Goal: Use online tool/utility: Utilize a website feature to perform a specific function

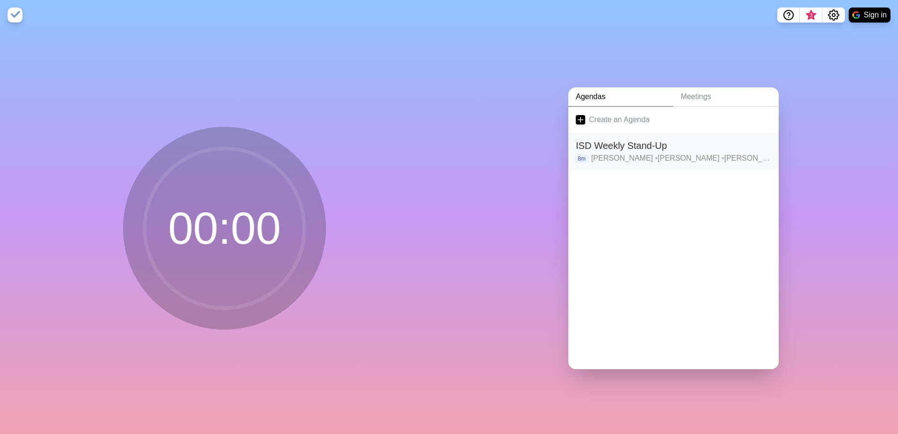
click at [666, 145] on h2 "ISD Weekly Stand-Up" at bounding box center [673, 146] width 195 height 14
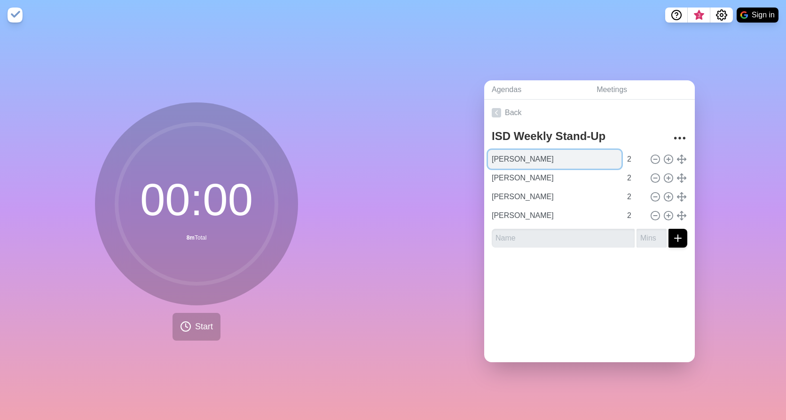
click at [548, 156] on input "[PERSON_NAME]" at bounding box center [554, 159] width 133 height 19
click at [548, 155] on input "[PERSON_NAME]" at bounding box center [554, 159] width 133 height 19
paste input "[PERSON_NAME]"
type input "[PERSON_NAME]"
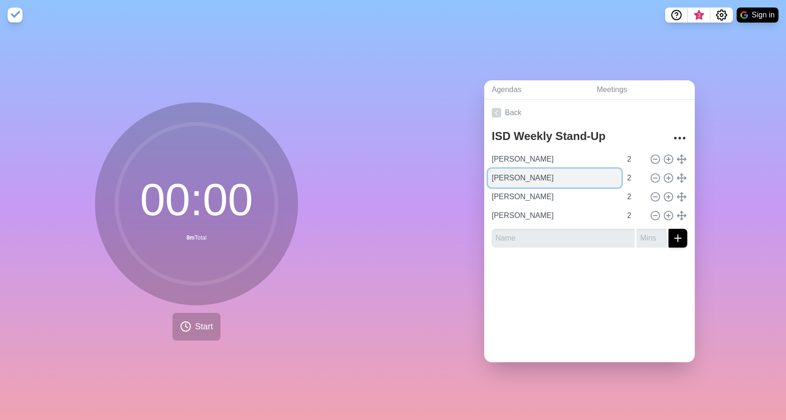
click at [560, 175] on input "[PERSON_NAME]" at bounding box center [554, 178] width 133 height 19
paste input "[PERSON_NAME]"
type input "[PERSON_NAME]"
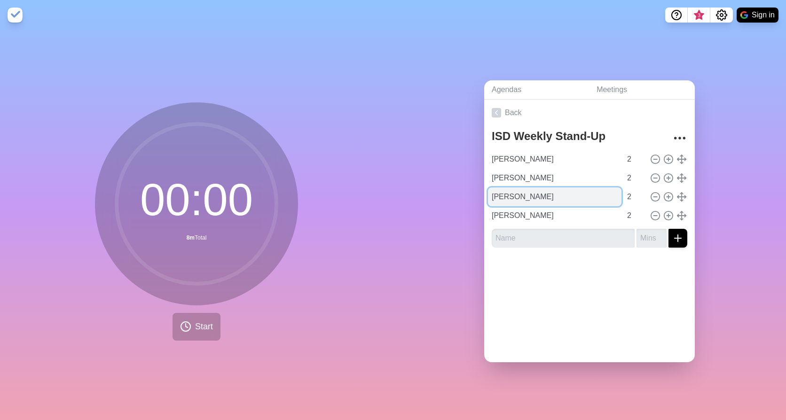
click at [539, 194] on input "[PERSON_NAME]" at bounding box center [554, 197] width 133 height 19
paste input "[PERSON_NAME]"
type input "[PERSON_NAME]"
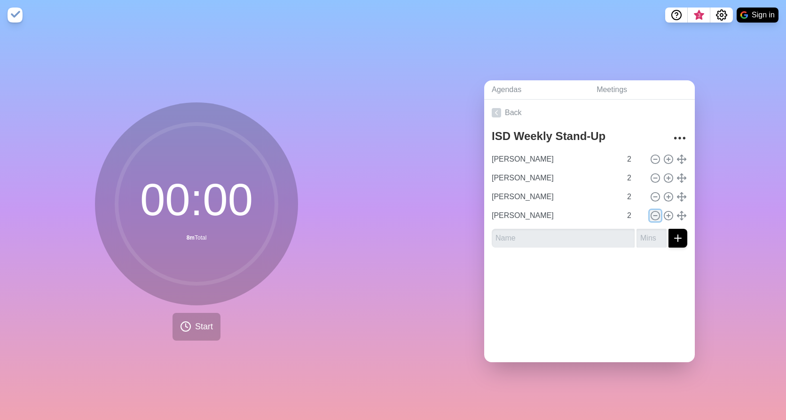
click at [650, 214] on icon at bounding box center [655, 216] width 10 height 10
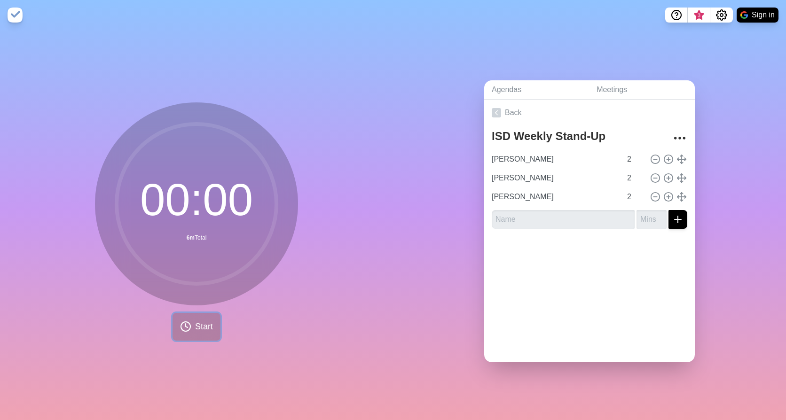
click at [188, 328] on button "Start" at bounding box center [196, 327] width 48 height 28
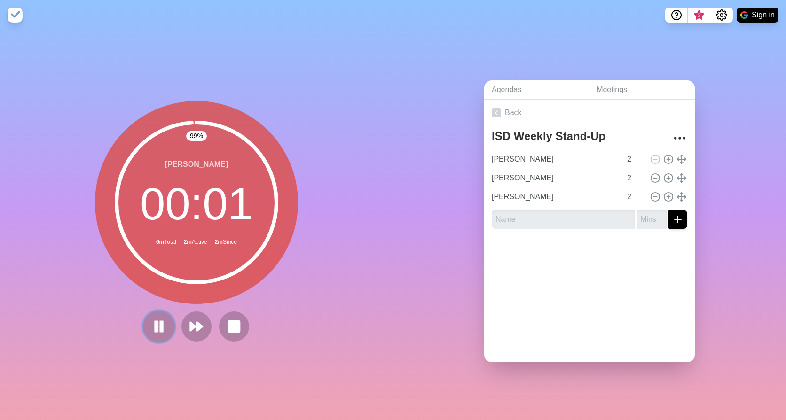
click at [156, 323] on icon at bounding box center [159, 327] width 16 height 16
